Goal: Task Accomplishment & Management: Use online tool/utility

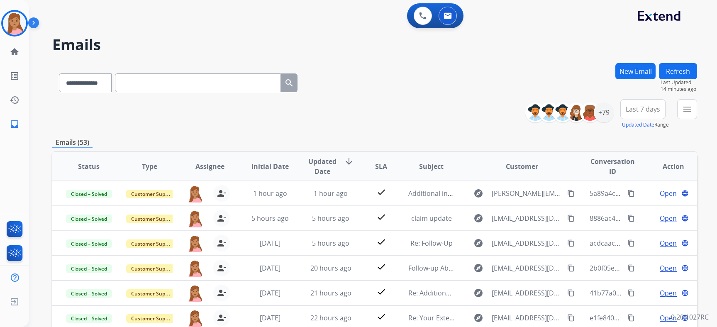
select select "**********"
click at [22, 27] on img at bounding box center [14, 23] width 23 height 23
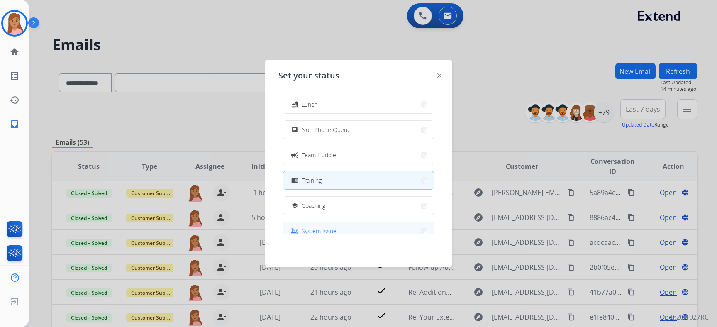
scroll to position [0, 0]
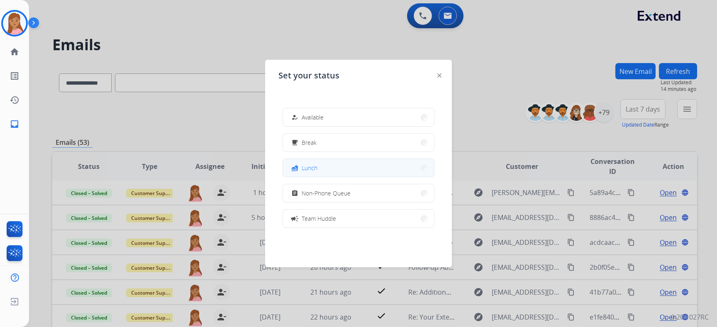
click at [370, 165] on button "fastfood Lunch" at bounding box center [358, 168] width 151 height 18
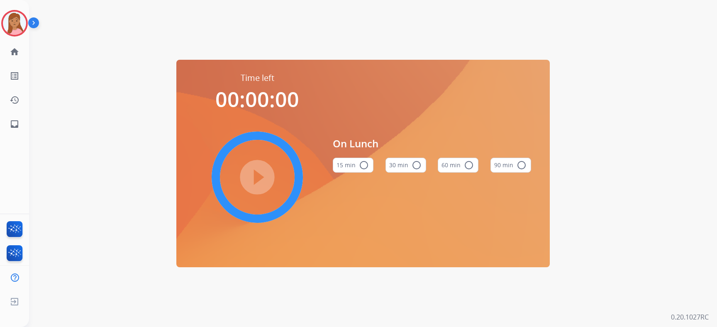
click at [462, 170] on button "60 min radio_button_unchecked" at bounding box center [458, 165] width 41 height 15
click at [252, 173] on mat-icon "play_circle_filled" at bounding box center [257, 177] width 10 height 10
